Goal: Register for event/course

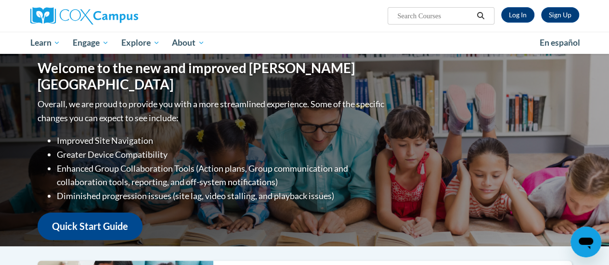
click at [414, 17] on input "Search..." at bounding box center [434, 16] width 77 height 12
paste input "mplicit Bias in Education"
type input "mplicit Bias in Education"
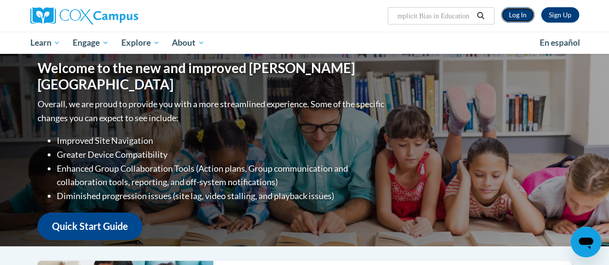
click at [514, 12] on link "Log In" at bounding box center [517, 14] width 33 height 15
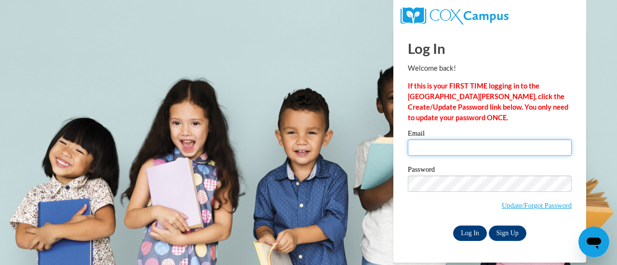
type input "jzp28@yahoo.com"
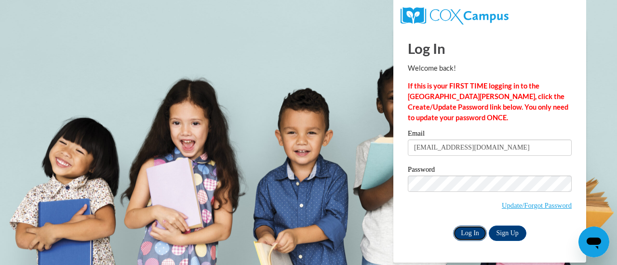
click at [462, 236] on input "Log In" at bounding box center [470, 233] width 34 height 15
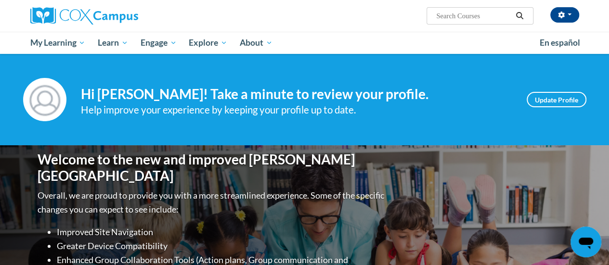
paste input "mplicit Bias in Education"
drag, startPoint x: 457, startPoint y: 18, endPoint x: 430, endPoint y: 21, distance: 27.1
click at [430, 21] on span "Search Search... mplicit Bias in Education" at bounding box center [480, 15] width 106 height 17
type input "Bias in Education"
click at [524, 16] on icon "Search" at bounding box center [519, 15] width 9 height 7
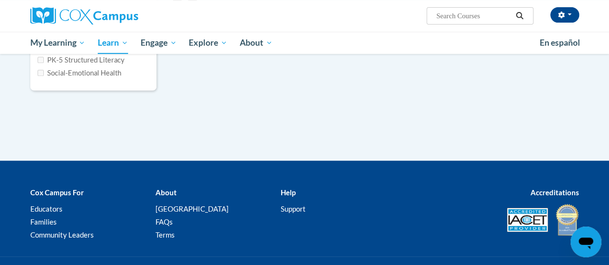
type input "Bias in Education"
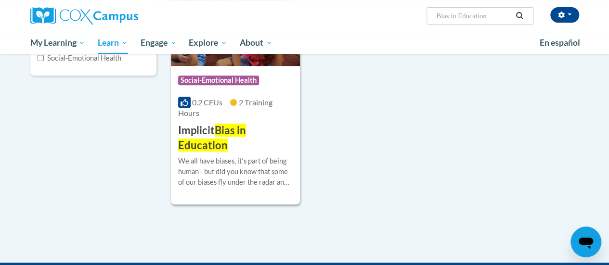
scroll to position [193, 0]
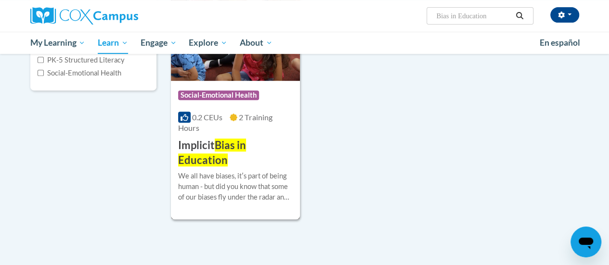
click at [228, 94] on span "Social-Emotional Health" at bounding box center [218, 96] width 81 height 10
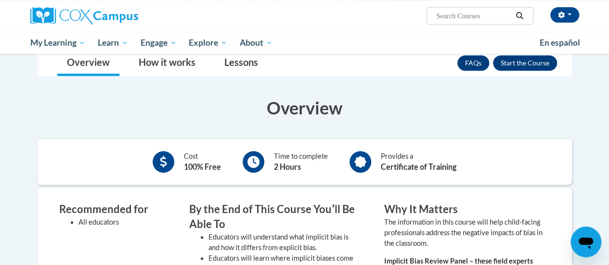
scroll to position [169, 0]
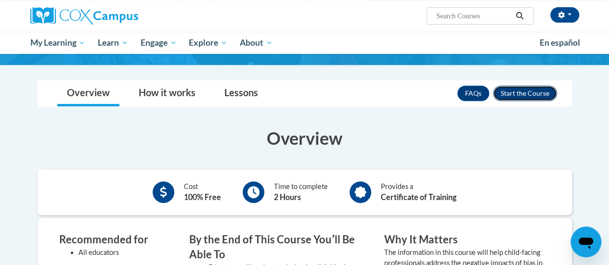
click at [520, 91] on button "Enroll" at bounding box center [525, 93] width 64 height 15
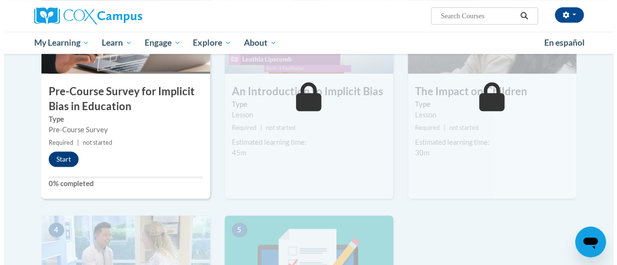
scroll to position [289, 0]
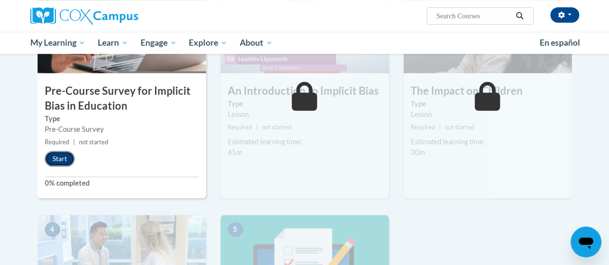
click at [63, 161] on button "Start" at bounding box center [60, 158] width 30 height 15
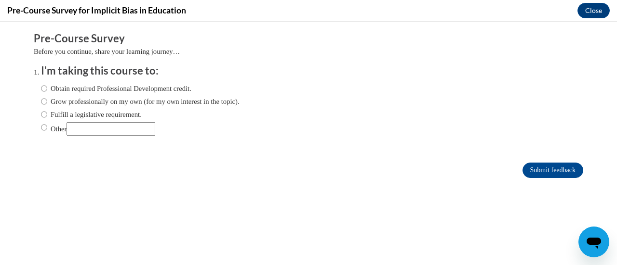
scroll to position [0, 0]
click at [41, 88] on input "Obtain required Professional Development credit." at bounding box center [44, 88] width 6 height 11
radio input "true"
click at [543, 171] on input "Submit feedback" at bounding box center [552, 170] width 61 height 15
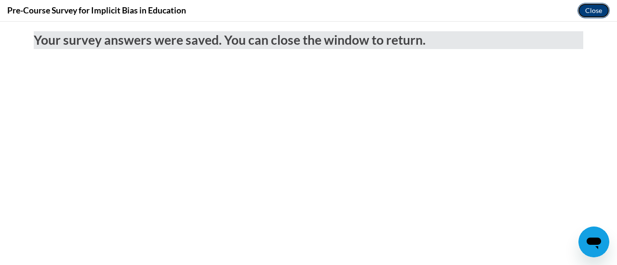
click at [591, 6] on button "Close" at bounding box center [593, 10] width 32 height 15
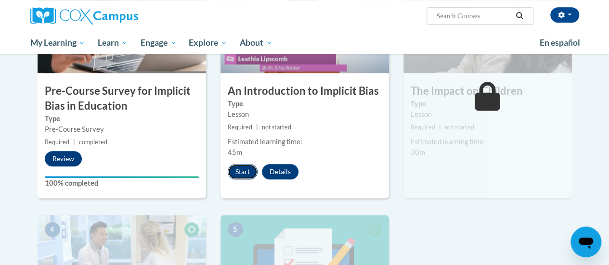
click at [244, 172] on button "Start" at bounding box center [243, 171] width 30 height 15
